Goal: Navigation & Orientation: Find specific page/section

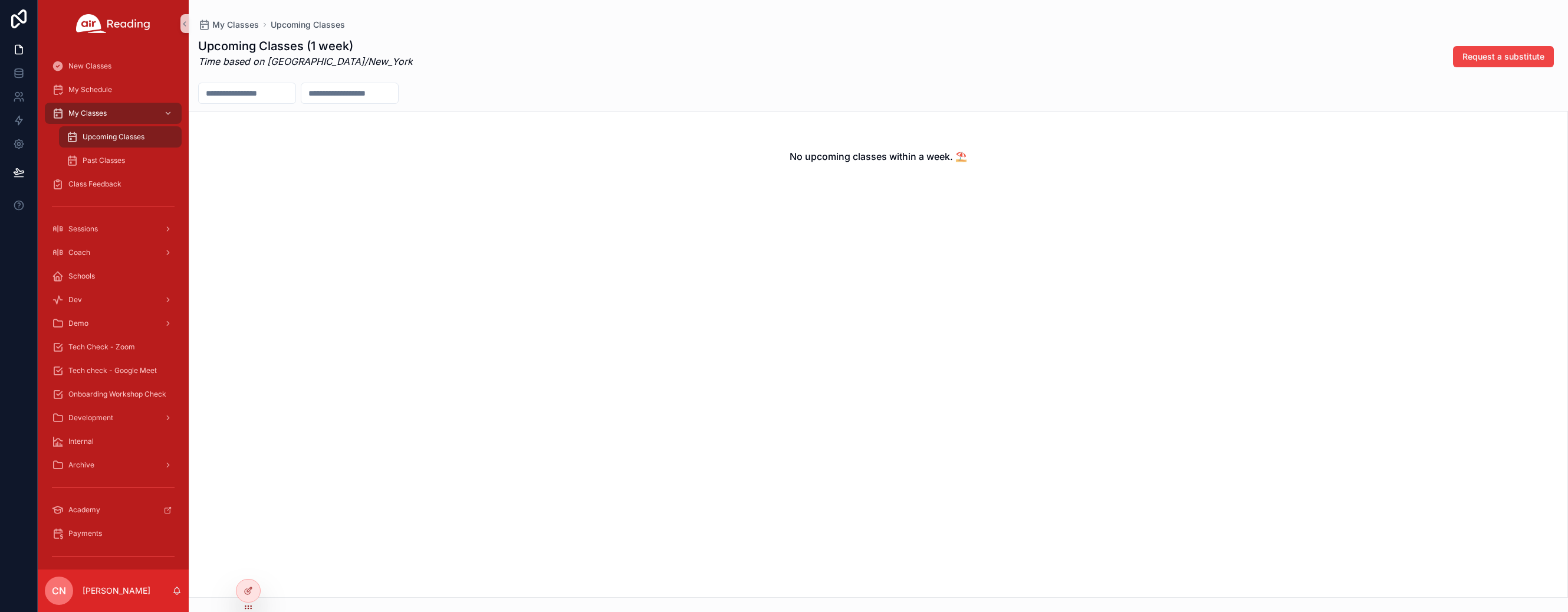
click at [116, 135] on span "Upcoming Classes" at bounding box center [113, 136] width 62 height 9
click at [97, 88] on span "My Schedule" at bounding box center [89, 89] width 43 height 9
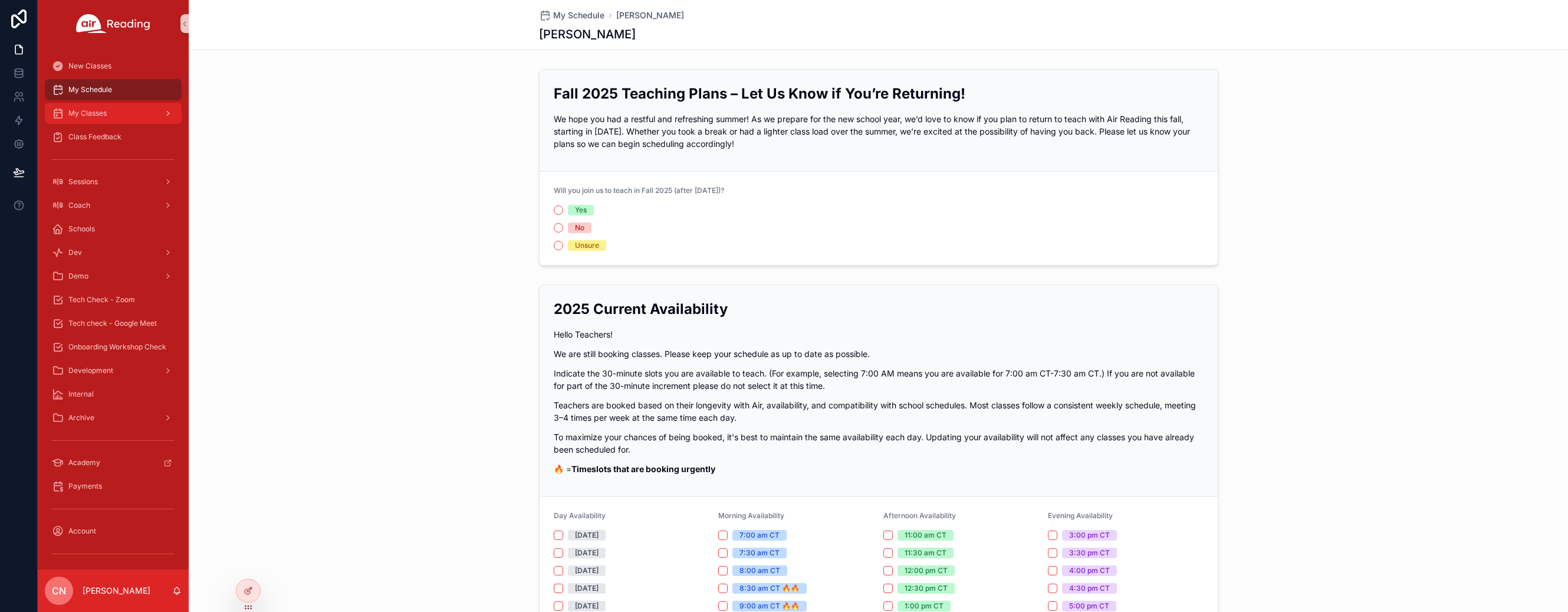
click at [95, 115] on span "My Classes" at bounding box center [88, 113] width 39 height 9
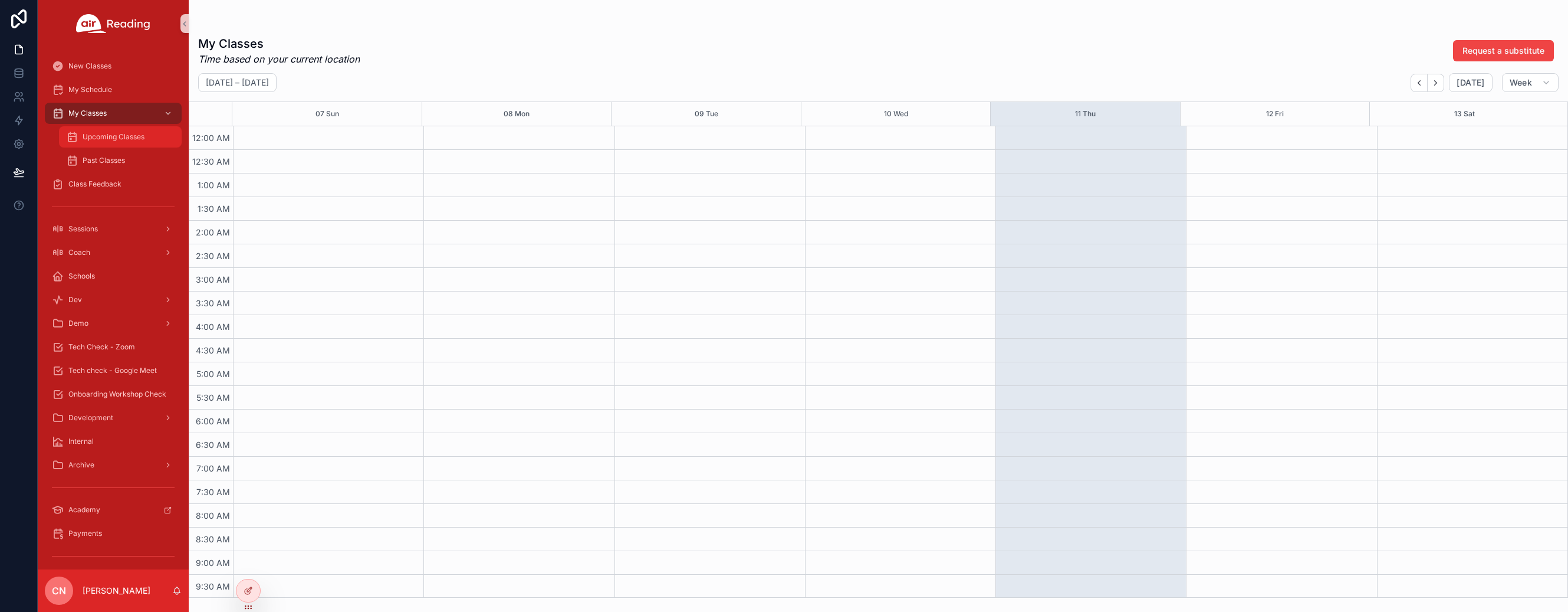
click at [106, 140] on span "Upcoming Classes" at bounding box center [113, 136] width 62 height 9
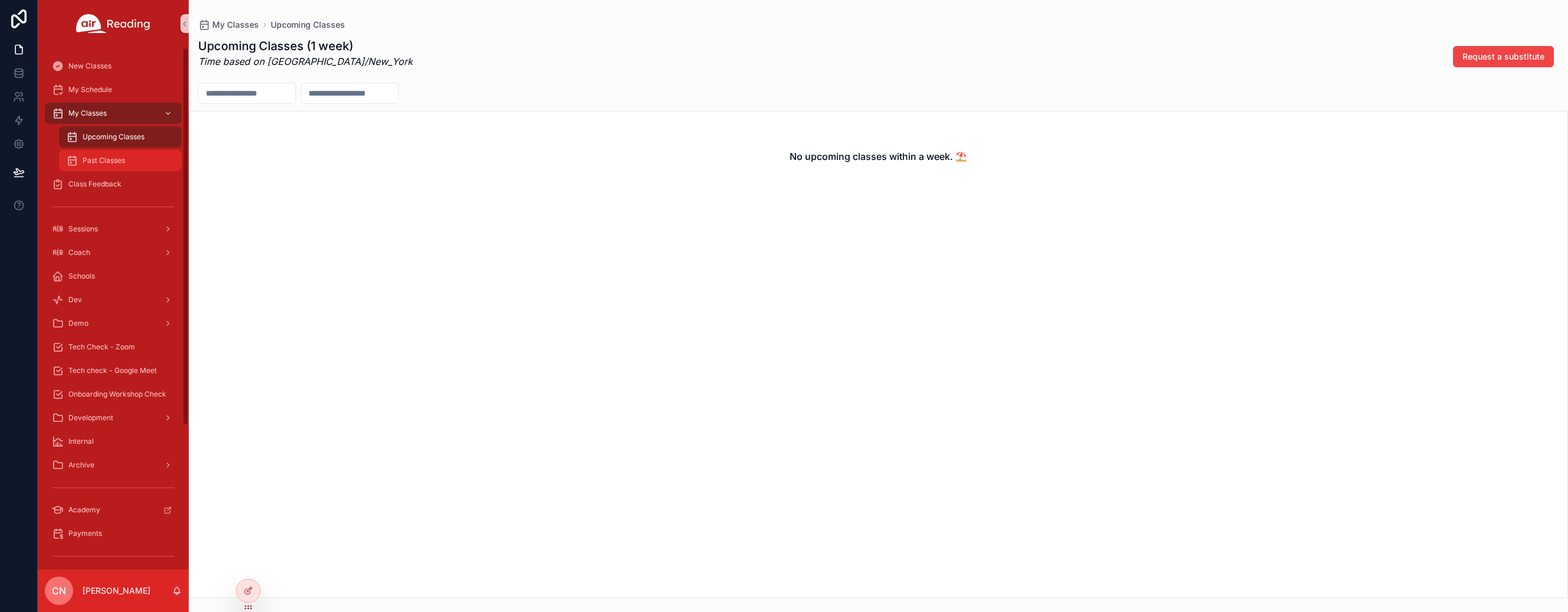
click at [119, 159] on span "Past Classes" at bounding box center [104, 160] width 42 height 9
